Goal: Task Accomplishment & Management: Manage account settings

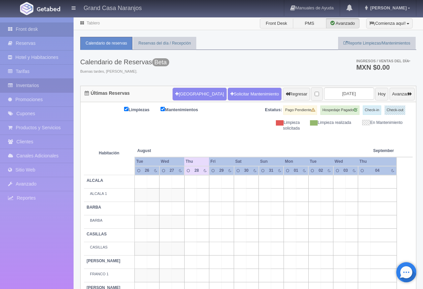
click at [33, 90] on link "Inventarios" at bounding box center [37, 86] width 74 height 14
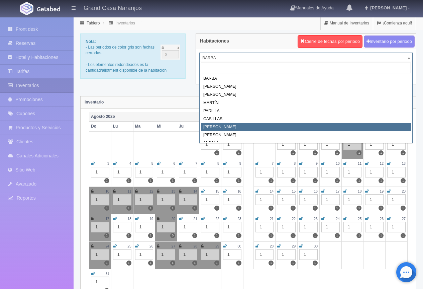
scroll to position [6, 0]
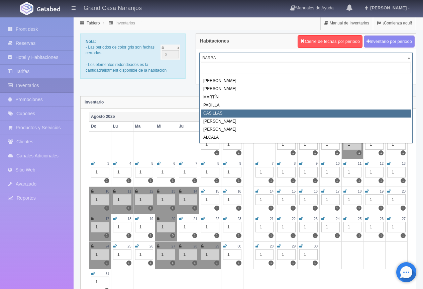
select select "2065"
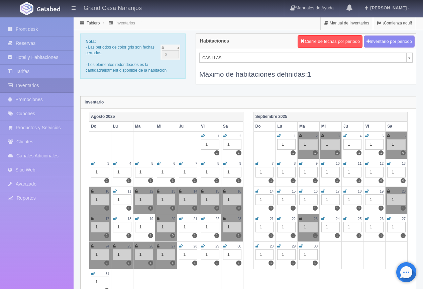
click at [181, 246] on icon at bounding box center [181, 246] width 4 height 4
